Goal: Check status: Check status

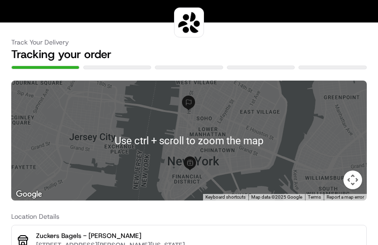
click at [252, 37] on h3 "Track Your Delivery" at bounding box center [188, 41] width 355 height 9
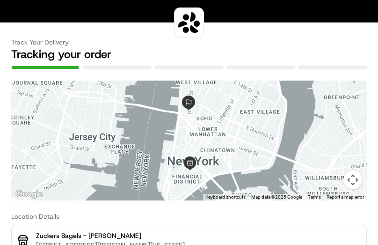
drag, startPoint x: 121, startPoint y: 25, endPoint x: 129, endPoint y: 16, distance: 11.6
click at [121, 25] on div "Track Your Delivery Tracking your order" at bounding box center [188, 45] width 355 height 47
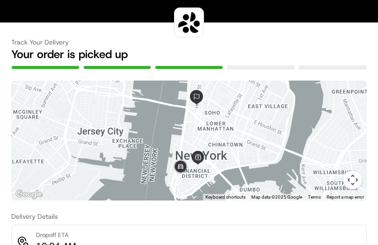
click at [187, 155] on div at bounding box center [188, 140] width 355 height 120
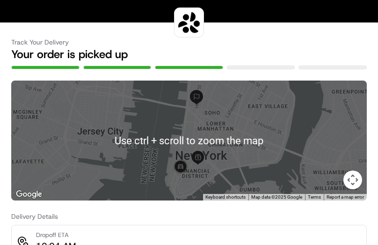
click at [248, 153] on div at bounding box center [188, 140] width 355 height 120
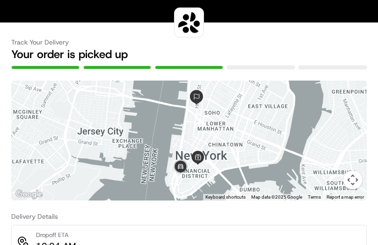
click at [349, 179] on button "Map camera controls" at bounding box center [352, 179] width 19 height 19
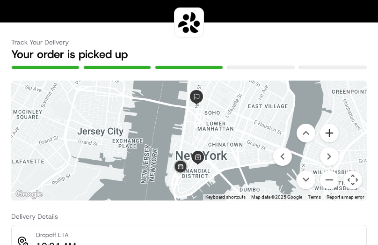
click at [333, 137] on button "Zoom in" at bounding box center [329, 132] width 19 height 19
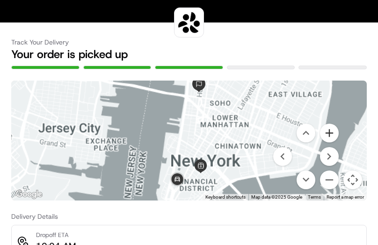
click at [333, 137] on button "Zoom in" at bounding box center [329, 132] width 19 height 19
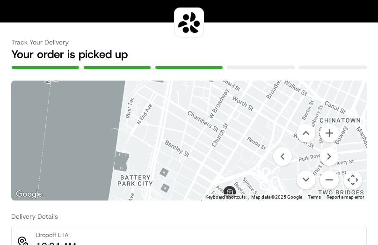
drag, startPoint x: 239, startPoint y: 150, endPoint x: 245, endPoint y: 109, distance: 40.5
click at [245, 109] on div at bounding box center [188, 140] width 355 height 120
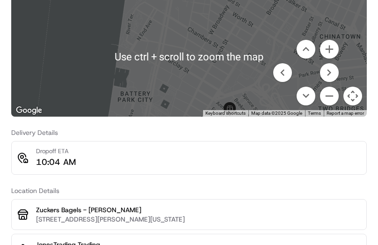
scroll to position [94, 0]
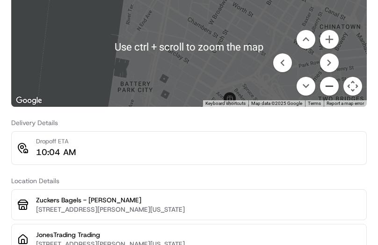
click at [333, 85] on button "Zoom out" at bounding box center [329, 86] width 19 height 19
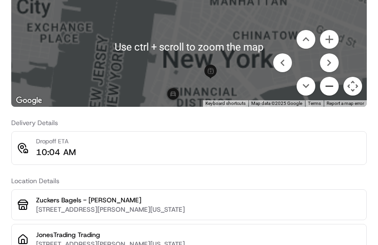
click at [333, 85] on button "Zoom out" at bounding box center [329, 86] width 19 height 19
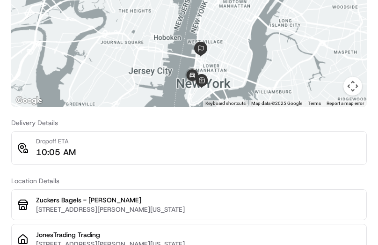
drag, startPoint x: 181, startPoint y: 27, endPoint x: 190, endPoint y: 66, distance: 39.7
click at [190, 66] on div at bounding box center [188, 47] width 355 height 120
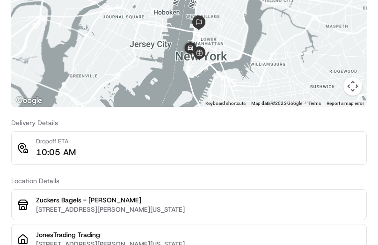
drag, startPoint x: 217, startPoint y: 43, endPoint x: 218, endPoint y: 51, distance: 8.1
click at [218, 51] on div at bounding box center [188, 47] width 355 height 120
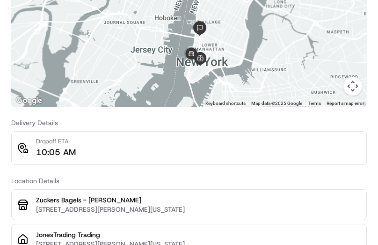
drag, startPoint x: 285, startPoint y: 148, endPoint x: 299, endPoint y: 45, distance: 103.8
click at [285, 148] on div "Dropoff ETA 10:05 AM" at bounding box center [188, 148] width 343 height 22
